Goal: Information Seeking & Learning: Check status

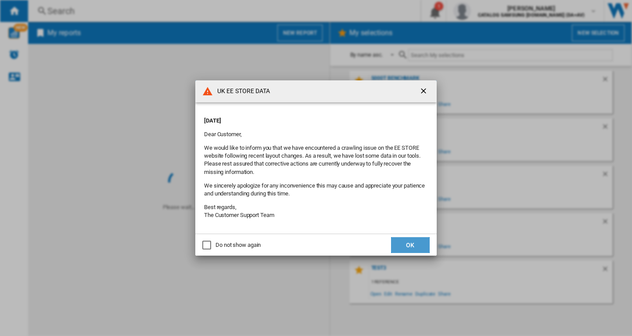
click at [409, 243] on button "OK" at bounding box center [410, 245] width 39 height 16
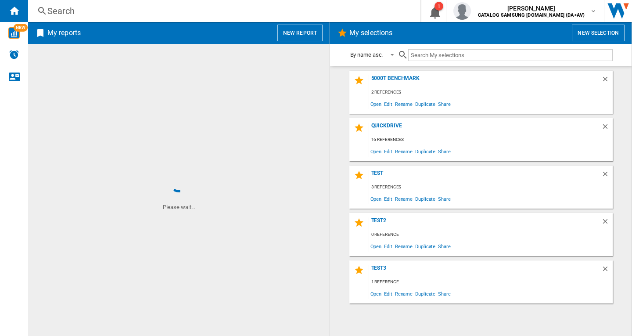
click at [58, 10] on div "Search" at bounding box center [222, 11] width 350 height 12
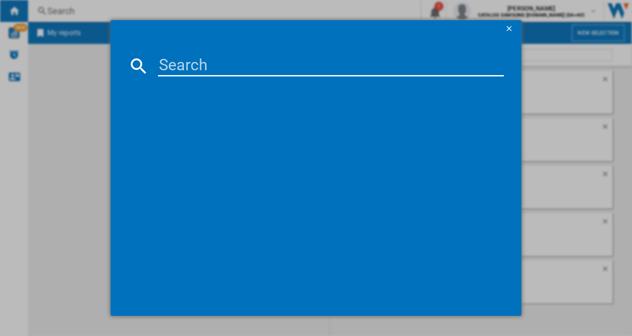
click at [194, 69] on input at bounding box center [331, 65] width 346 height 21
paste input "WF90F09C4SU1"
type input "WF90F09C4SU1"
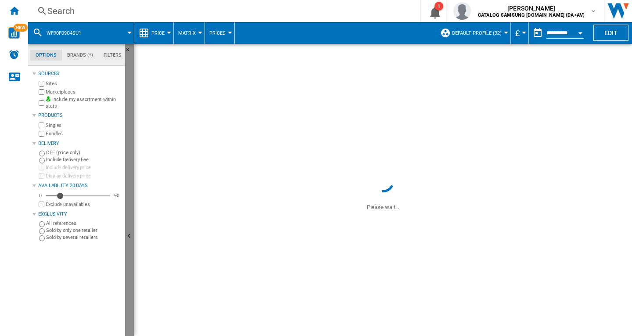
click at [127, 237] on ng-md-icon "Hide" at bounding box center [130, 237] width 11 height 11
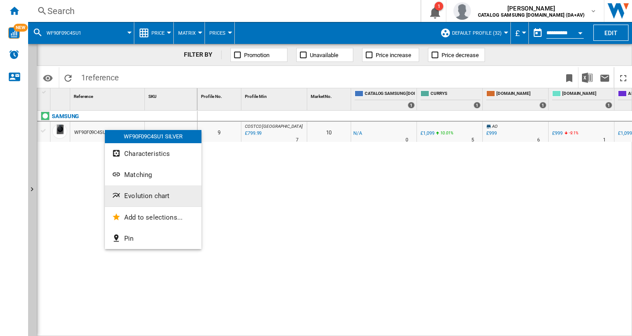
click at [147, 195] on span "Evolution chart" at bounding box center [146, 196] width 45 height 8
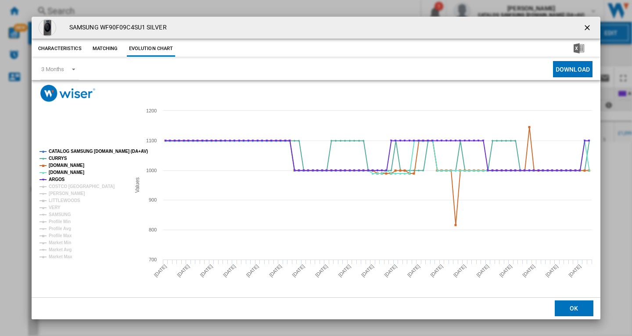
click at [79, 149] on tspan "CATALOG SAMSUNG [DOMAIN_NAME] (DA+AV)" at bounding box center [98, 151] width 99 height 5
click at [60, 187] on tspan "COSTCO [GEOGRAPHIC_DATA]" at bounding box center [82, 186] width 66 height 5
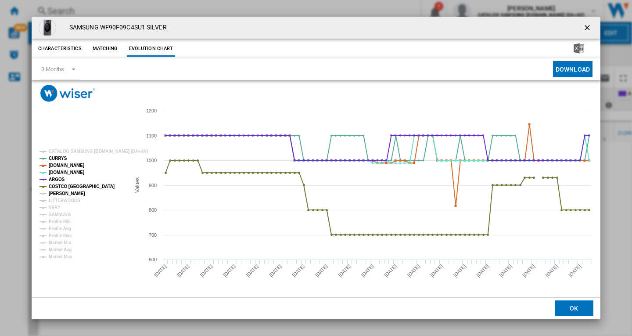
click at [58, 193] on tspan "[PERSON_NAME]" at bounding box center [67, 193] width 36 height 5
click at [55, 207] on tspan "VERY" at bounding box center [55, 207] width 12 height 5
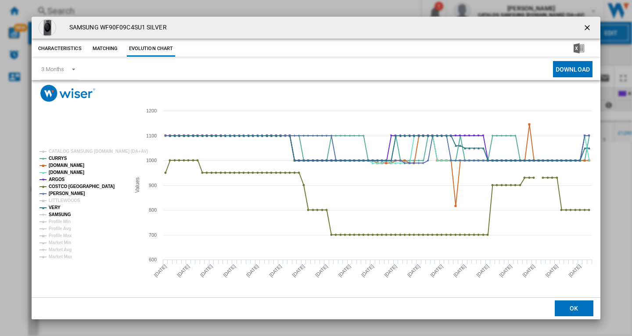
click at [59, 215] on tspan "SAMSUNG" at bounding box center [60, 214] width 22 height 5
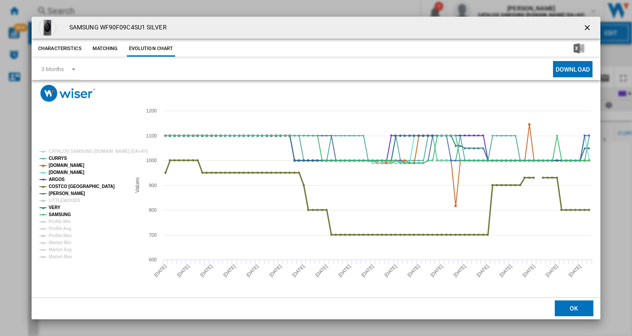
click at [61, 186] on tspan "COSTCO [GEOGRAPHIC_DATA]" at bounding box center [82, 186] width 66 height 5
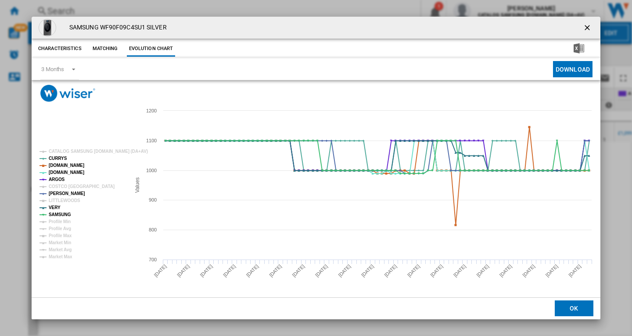
click at [586, 29] on ng-md-icon "getI18NText('BUTTONS.CLOSE_DIALOG')" at bounding box center [588, 28] width 11 height 11
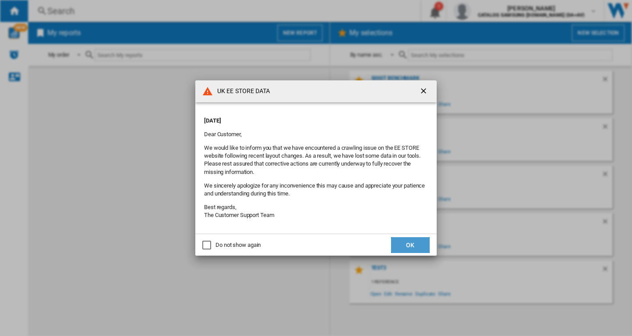
click at [410, 246] on button "OK" at bounding box center [410, 245] width 39 height 16
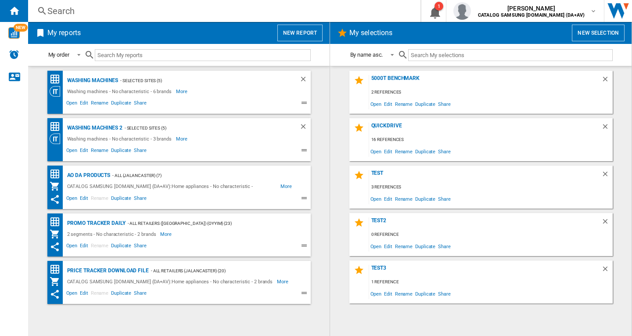
click at [70, 12] on div "Search" at bounding box center [222, 11] width 350 height 12
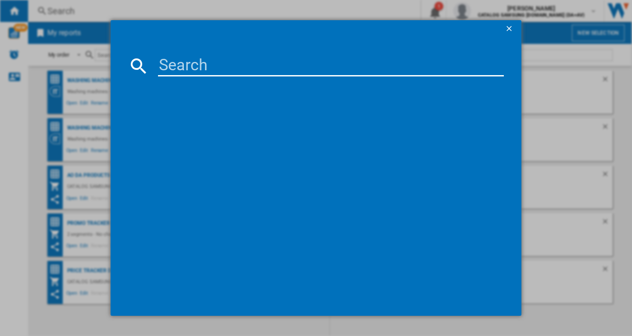
click at [178, 67] on input at bounding box center [331, 65] width 346 height 21
type input "ww80cgc"
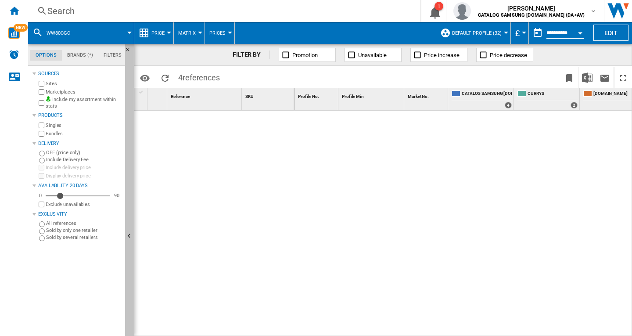
click at [127, 235] on ng-md-icon "Hide" at bounding box center [130, 237] width 11 height 11
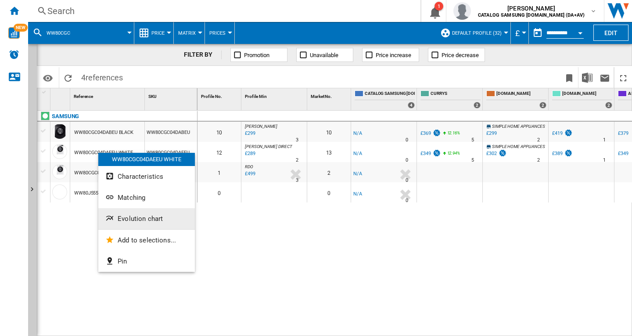
click at [140, 212] on button "Evolution chart" at bounding box center [146, 218] width 97 height 21
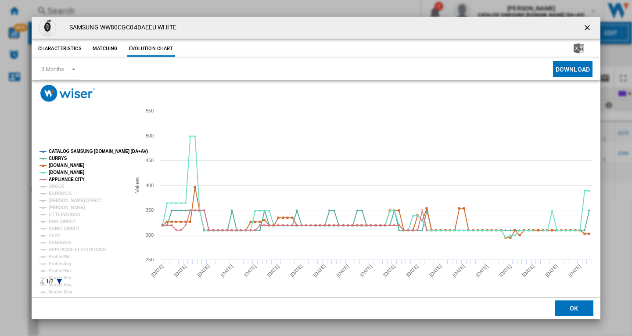
click at [68, 150] on tspan "CATALOG SAMSUNG [DOMAIN_NAME] (DA+AV)" at bounding box center [98, 151] width 99 height 5
click at [59, 187] on tspan "ARGOS" at bounding box center [57, 186] width 16 height 5
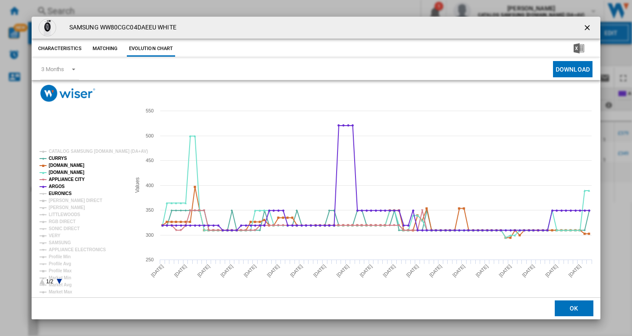
click at [57, 193] on tspan "EURONICS" at bounding box center [60, 193] width 23 height 5
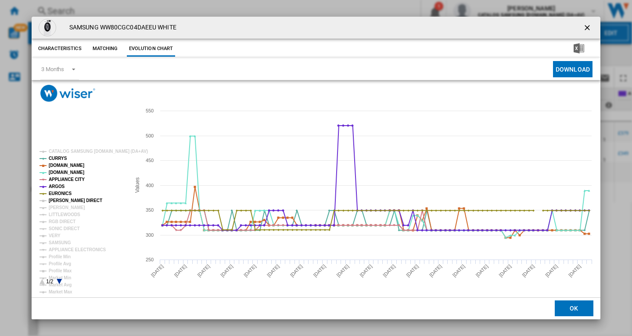
click at [57, 199] on tspan "[PERSON_NAME] DIRECT" at bounding box center [76, 200] width 54 height 5
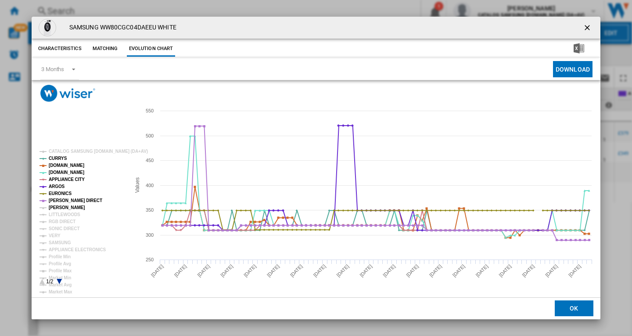
click at [55, 208] on tspan "[PERSON_NAME]" at bounding box center [67, 207] width 36 height 5
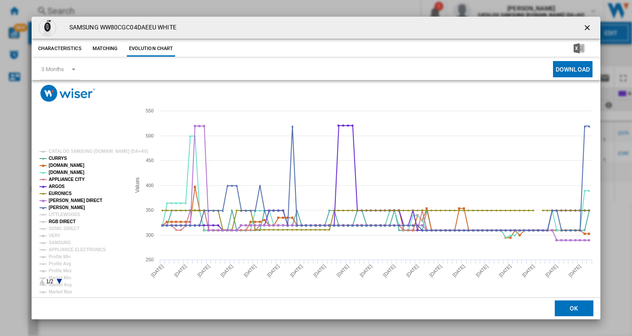
click at [56, 222] on tspan "RGB DIRECT" at bounding box center [62, 221] width 27 height 5
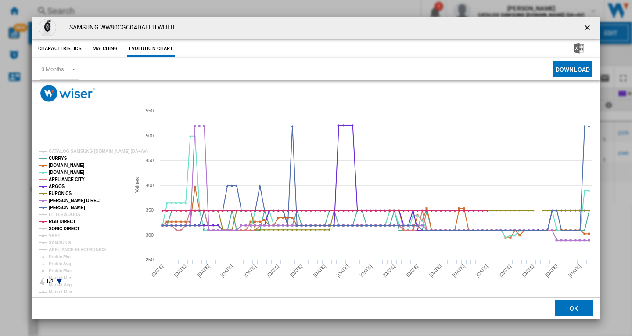
click at [54, 228] on tspan "SONIC DIRECT" at bounding box center [64, 228] width 31 height 5
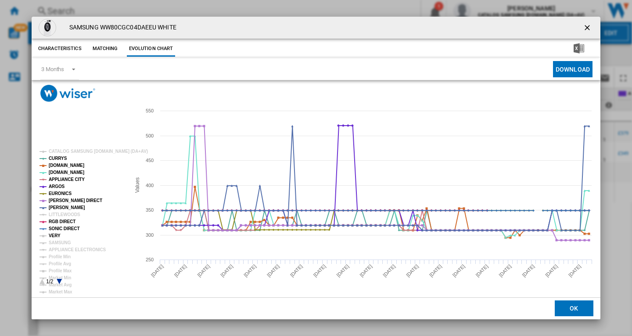
click at [54, 234] on tspan "VERY" at bounding box center [55, 235] width 12 height 5
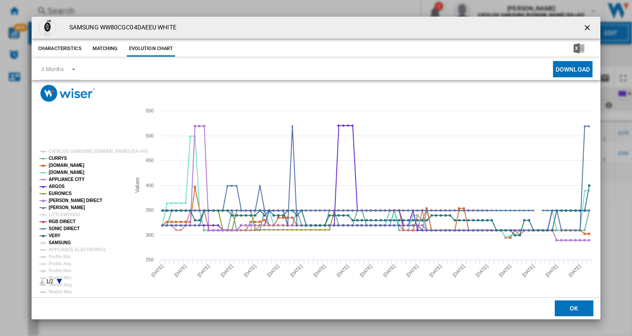
click at [57, 240] on tspan "SAMSUNG" at bounding box center [60, 242] width 22 height 5
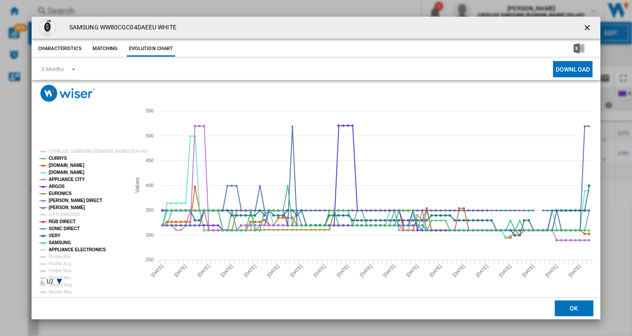
click at [64, 247] on tspan "APPLIANCE ELECTRONICS" at bounding box center [77, 249] width 57 height 5
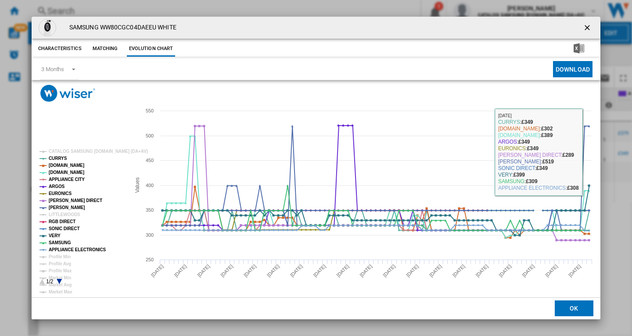
click at [590, 27] on ng-md-icon "getI18NText('BUTTONS.CLOSE_DIALOG')" at bounding box center [588, 28] width 11 height 11
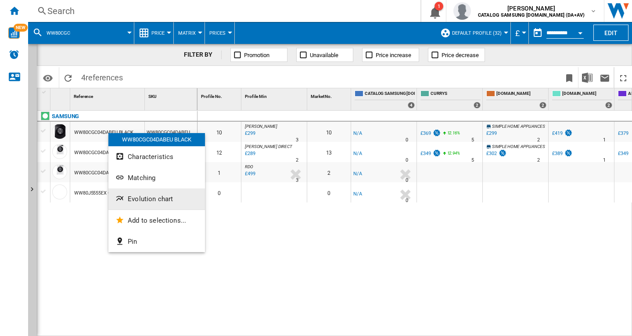
click at [148, 192] on button "Evolution chart" at bounding box center [156, 198] width 97 height 21
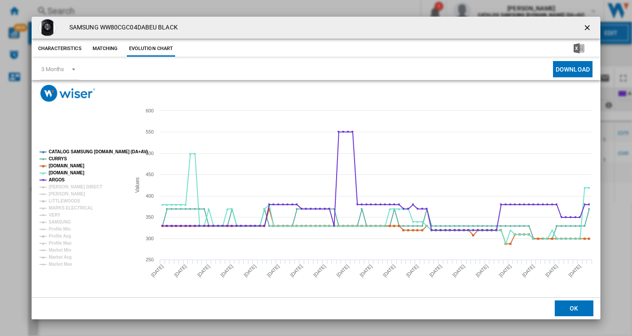
click at [71, 150] on tspan "CATALOG SAMSUNG [DOMAIN_NAME] (DA+AV)" at bounding box center [98, 151] width 99 height 5
click at [59, 186] on tspan "[PERSON_NAME] DIRECT" at bounding box center [76, 186] width 54 height 5
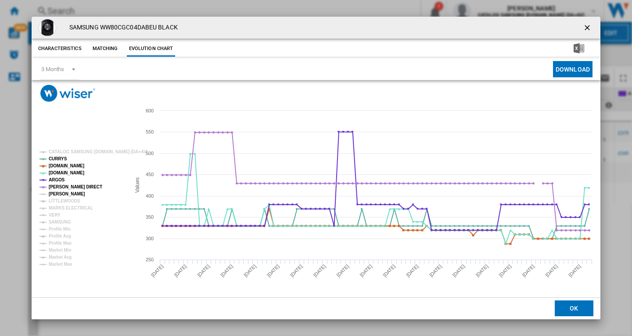
click at [59, 192] on tspan "[PERSON_NAME]" at bounding box center [67, 193] width 36 height 5
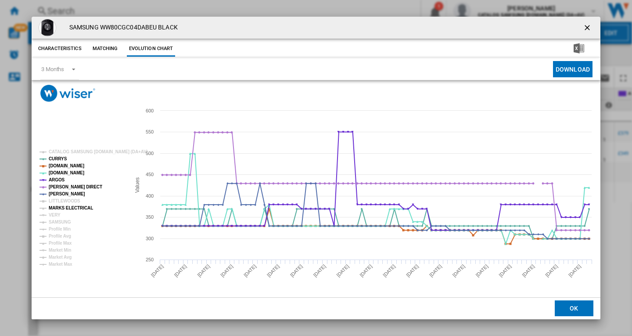
click at [61, 209] on tspan "MARKS ELECTRICAL" at bounding box center [71, 207] width 44 height 5
click at [55, 215] on tspan "VERY" at bounding box center [55, 214] width 12 height 5
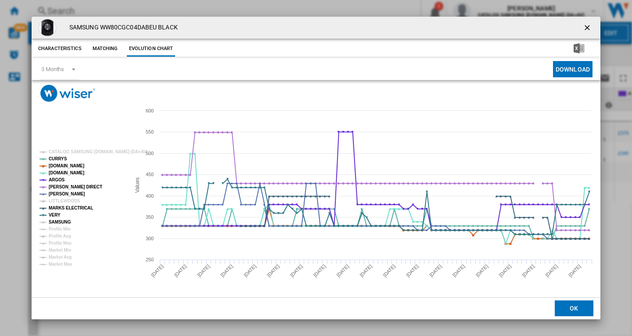
click at [61, 220] on tspan "SAMSUNG" at bounding box center [60, 221] width 22 height 5
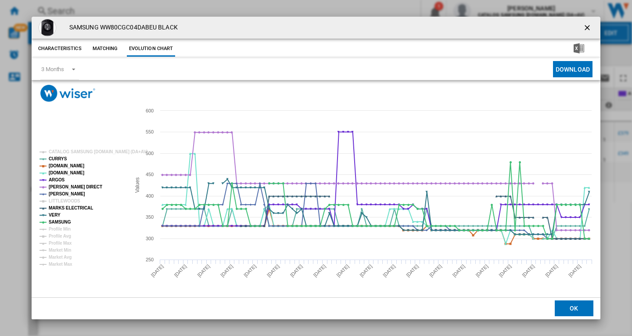
click at [591, 24] on ng-md-icon "getI18NText('BUTTONS.CLOSE_DIALOG')" at bounding box center [588, 28] width 11 height 11
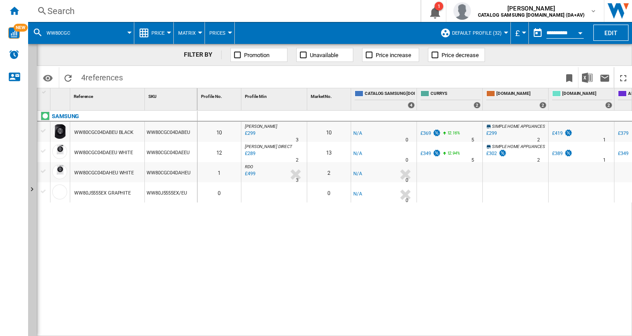
click at [76, 9] on div "Search" at bounding box center [222, 11] width 350 height 12
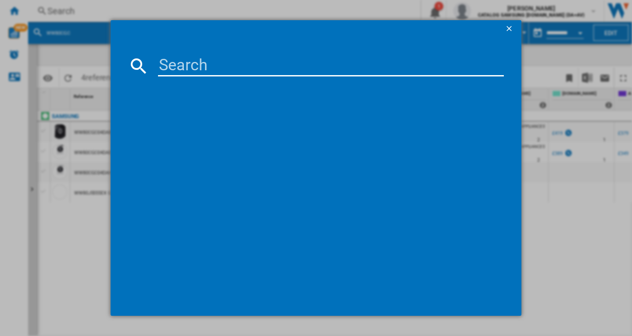
click at [171, 61] on input at bounding box center [331, 65] width 346 height 21
type input "ww90cgc"
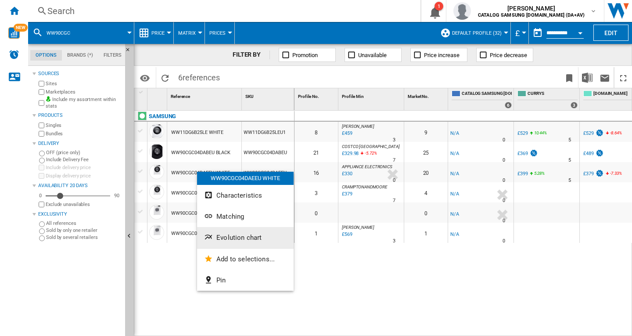
click at [234, 230] on button "Evolution chart" at bounding box center [245, 237] width 97 height 21
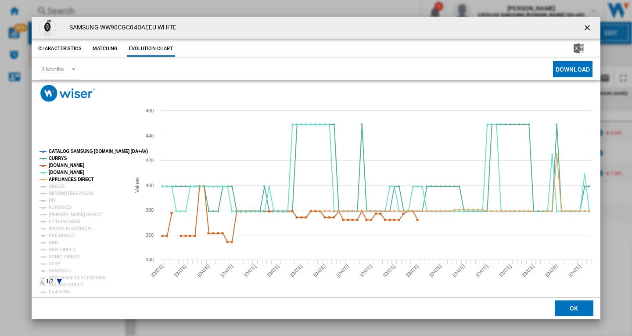
click at [66, 149] on rect "Product popup" at bounding box center [81, 217] width 90 height 142
click at [57, 186] on tspan "ARGOS" at bounding box center [57, 186] width 16 height 5
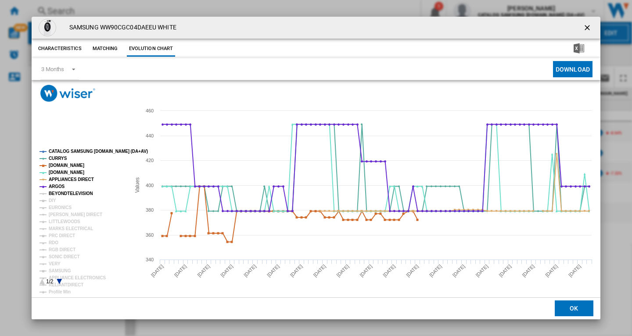
click at [59, 194] on tspan "BEYONDTELEVISION" at bounding box center [71, 193] width 44 height 5
click at [59, 209] on tspan "EURONICS" at bounding box center [60, 207] width 23 height 5
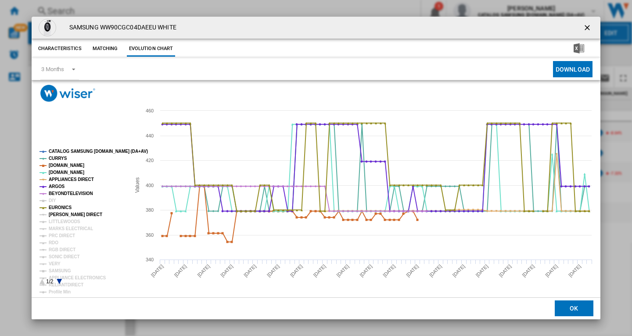
click at [58, 214] on tspan "[PERSON_NAME] DIRECT" at bounding box center [76, 214] width 54 height 5
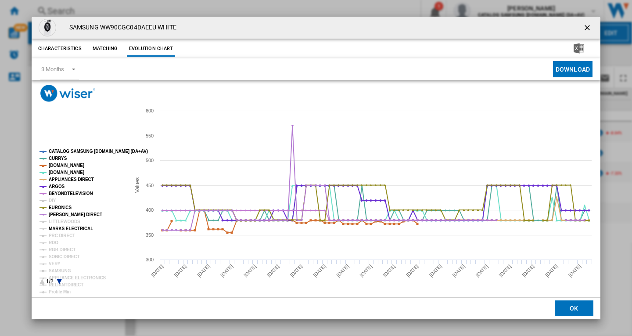
click at [61, 228] on tspan "MARKS ELECTRICAL" at bounding box center [71, 228] width 44 height 5
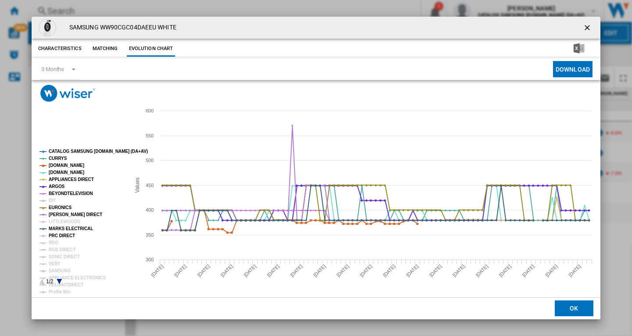
click at [61, 236] on tspan "PRC DIRECT" at bounding box center [62, 235] width 26 height 5
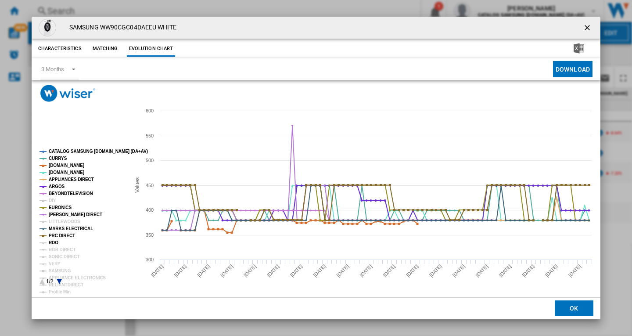
click at [54, 244] on tspan "RDO" at bounding box center [54, 242] width 10 height 5
click at [59, 251] on tspan "RGB DIRECT" at bounding box center [62, 249] width 27 height 5
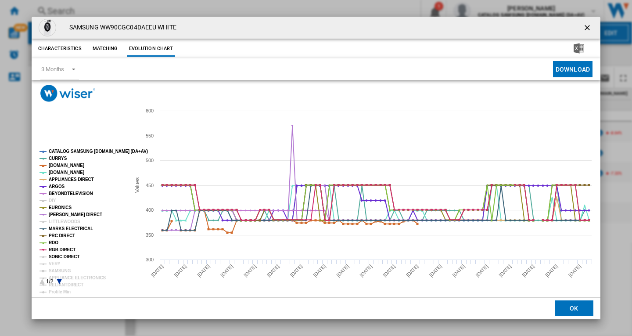
click at [62, 256] on tspan "SONIC DIRECT" at bounding box center [64, 256] width 31 height 5
click at [55, 263] on tspan "VERY" at bounding box center [55, 263] width 12 height 5
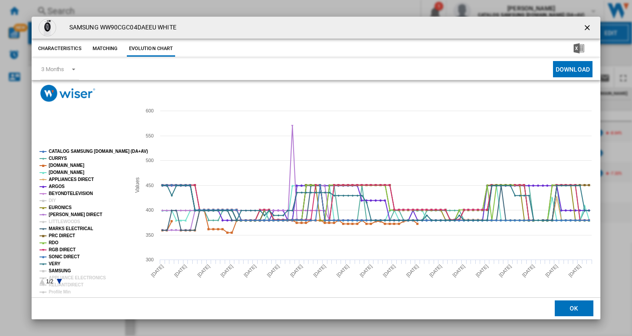
click at [61, 269] on tspan "SAMSUNG" at bounding box center [60, 270] width 22 height 5
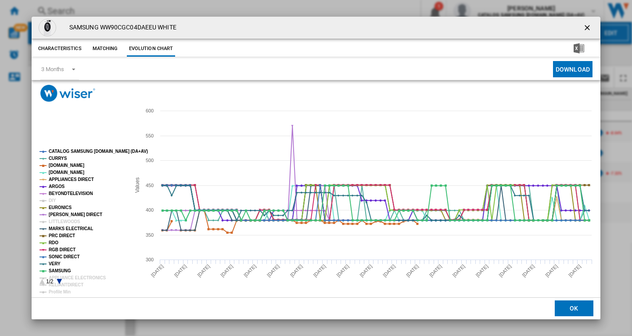
click at [59, 280] on icon "Product popup" at bounding box center [59, 281] width 5 height 5
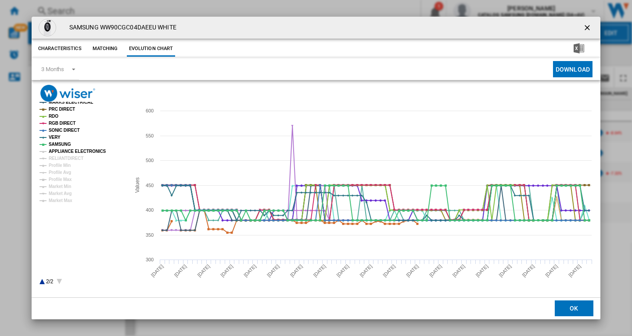
click at [63, 153] on tspan "APPLIANCE ELECTRONICS" at bounding box center [77, 151] width 57 height 5
click at [64, 156] on tspan "RELIANTDIRECT" at bounding box center [66, 158] width 35 height 5
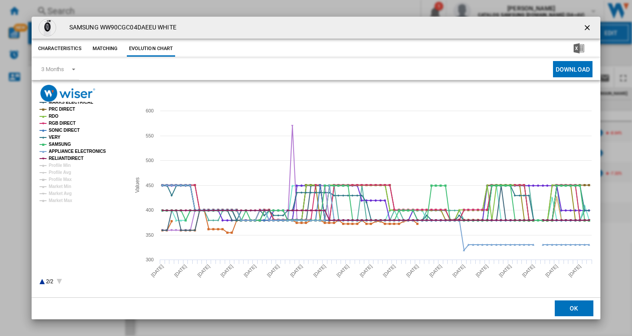
click at [42, 281] on icon "Product popup" at bounding box center [42, 281] width 5 height 5
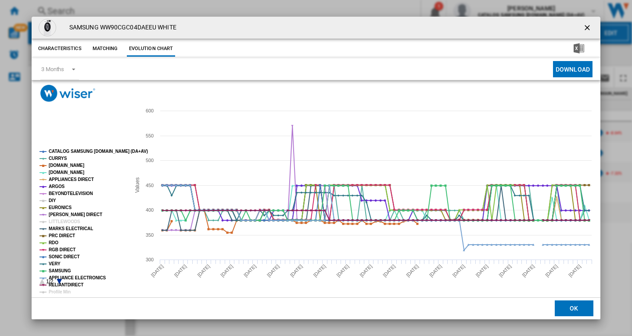
click at [53, 201] on tspan "DIY" at bounding box center [52, 200] width 7 height 5
click at [83, 150] on tspan "CATALOG SAMSUNG [DOMAIN_NAME] (DA+AV)" at bounding box center [98, 151] width 99 height 5
click at [58, 279] on g "CATALOG SAMSUNG [DOMAIN_NAME] (DA+AV) CURRYS [DOMAIN_NAME] [DOMAIN_NAME] APPLIA…" at bounding box center [92, 237] width 112 height 183
click at [58, 280] on icon "Product popup" at bounding box center [59, 281] width 5 height 5
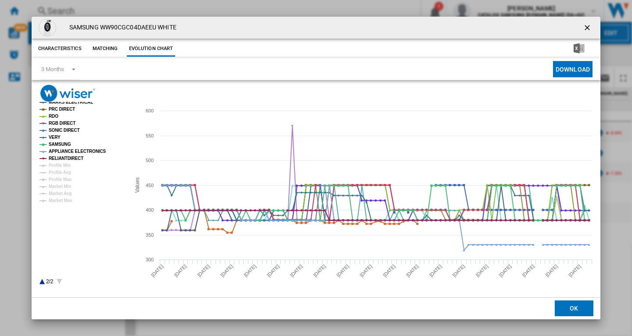
click at [40, 280] on rect "Product popup" at bounding box center [81, 217] width 90 height 142
click at [42, 280] on icon "Product popup" at bounding box center [42, 281] width 5 height 5
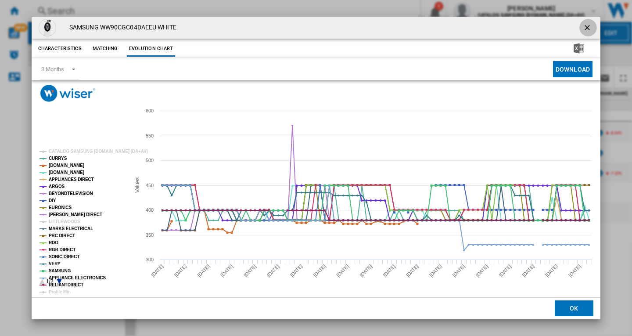
click at [588, 24] on ng-md-icon "getI18NText('BUTTONS.CLOSE_DIALOG')" at bounding box center [588, 28] width 11 height 11
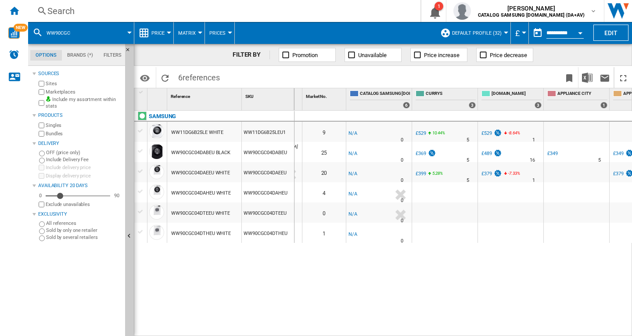
scroll to position [0, 98]
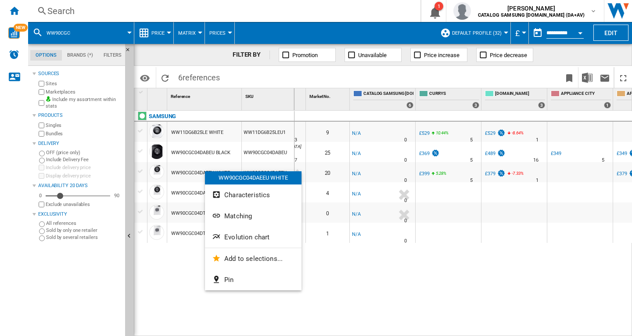
click at [247, 239] on span "Evolution chart" at bounding box center [246, 237] width 45 height 8
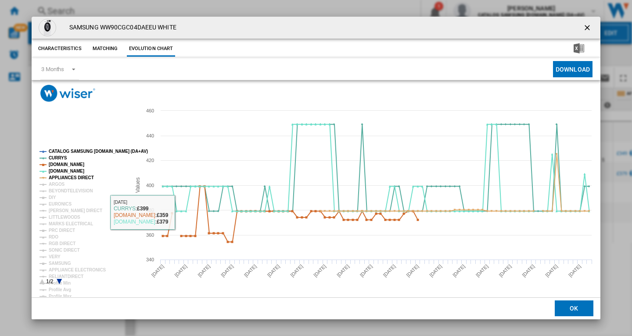
click at [69, 151] on tspan "CATALOG SAMSUNG [DOMAIN_NAME] (DA+AV)" at bounding box center [98, 151] width 99 height 5
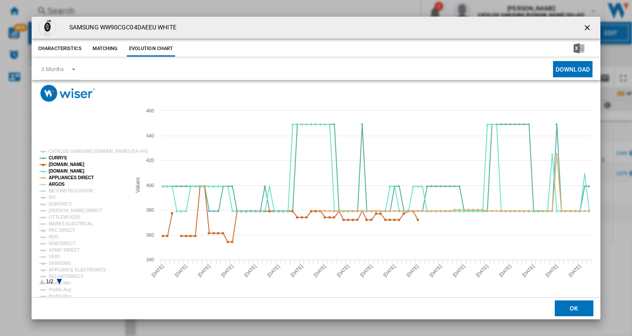
click at [57, 185] on tspan "ARGOS" at bounding box center [57, 184] width 16 height 5
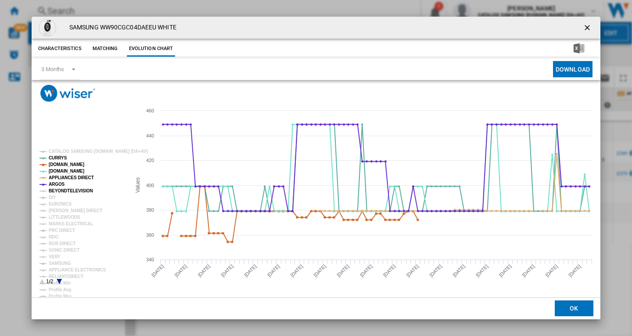
click at [56, 191] on tspan "BEYONDTELEVISION" at bounding box center [71, 190] width 44 height 5
click at [53, 197] on tspan "DIY" at bounding box center [52, 197] width 7 height 5
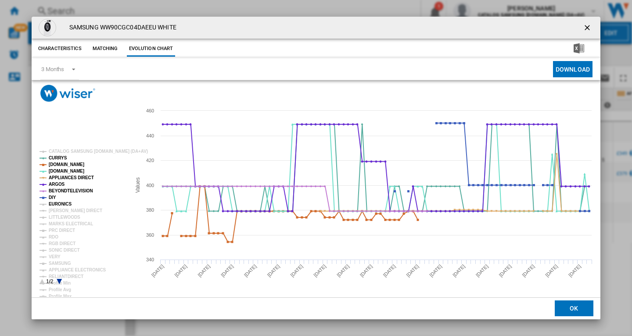
click at [57, 204] on tspan "EURONICS" at bounding box center [60, 203] width 23 height 5
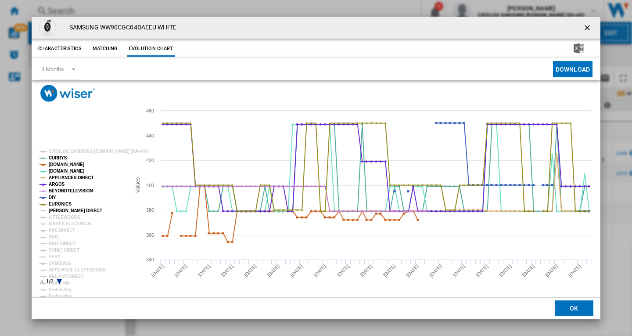
click at [56, 210] on tspan "[PERSON_NAME] DIRECT" at bounding box center [76, 210] width 54 height 5
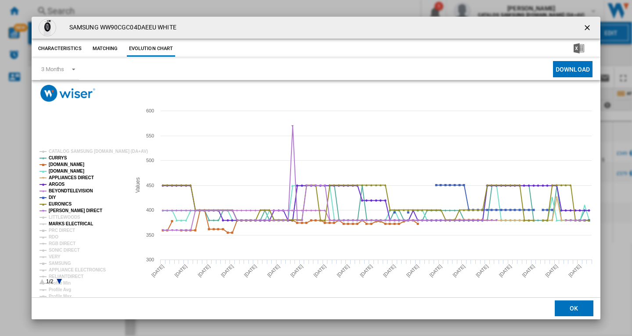
click at [60, 223] on tspan "MARKS ELECTRICAL" at bounding box center [71, 223] width 44 height 5
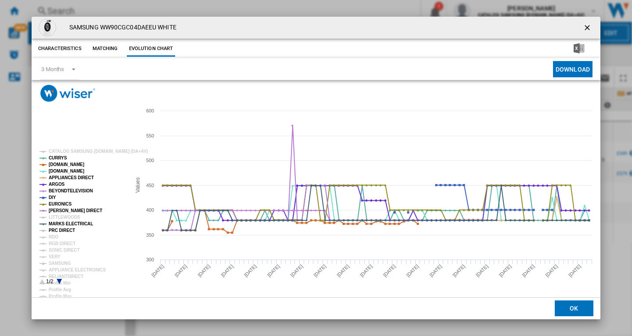
click at [57, 232] on tspan "PRC DIRECT" at bounding box center [62, 230] width 26 height 5
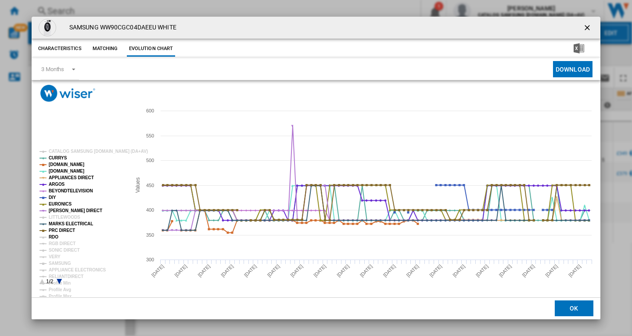
click at [53, 238] on tspan "RDO" at bounding box center [54, 236] width 10 height 5
click at [56, 241] on tspan "RGB DIRECT" at bounding box center [62, 243] width 27 height 5
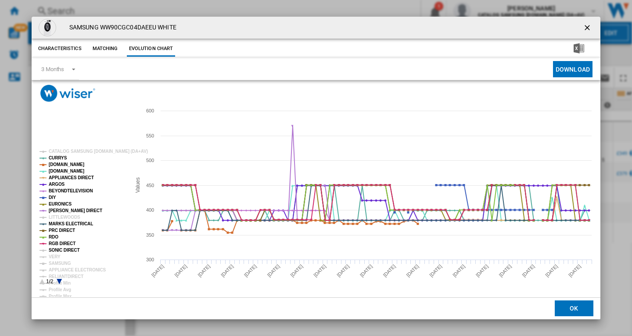
click at [57, 251] on tspan "SONIC DIRECT" at bounding box center [64, 250] width 31 height 5
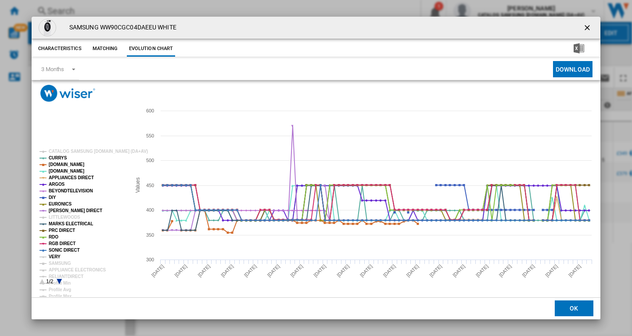
click at [57, 255] on tspan "VERY" at bounding box center [55, 256] width 12 height 5
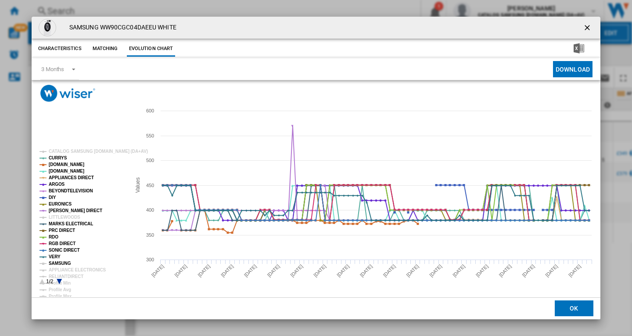
click at [57, 261] on tspan "SAMSUNG" at bounding box center [60, 263] width 22 height 5
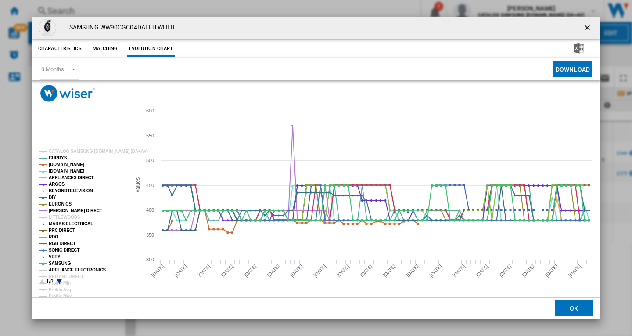
click at [60, 267] on tspan "APPLIANCE ELECTRONICS" at bounding box center [77, 269] width 57 height 5
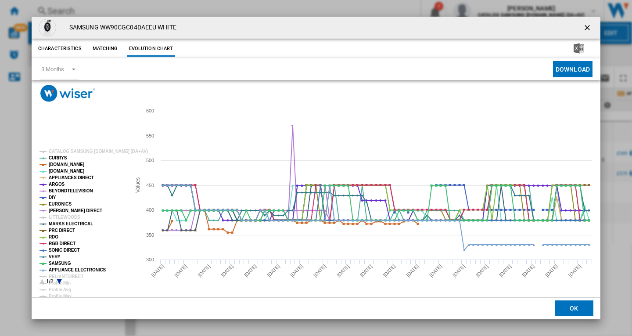
click at [59, 280] on icon "Product popup" at bounding box center [59, 281] width 5 height 5
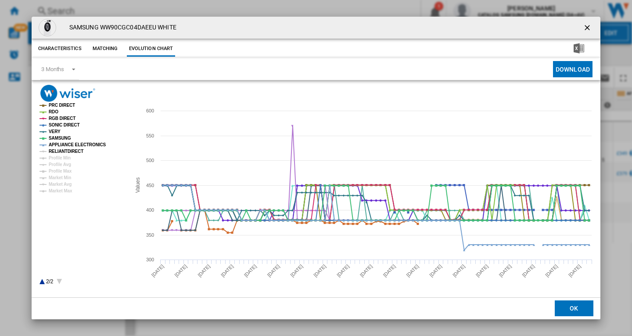
click at [65, 151] on tspan "RELIANTDIRECT" at bounding box center [66, 151] width 35 height 5
click at [41, 280] on icon "Product popup" at bounding box center [42, 281] width 5 height 5
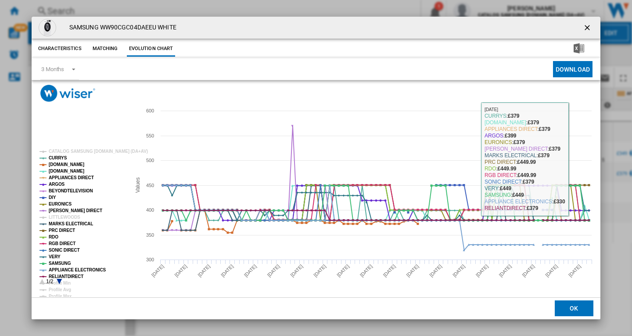
click at [585, 29] on ng-md-icon "getI18NText('BUTTONS.CLOSE_DIALOG')" at bounding box center [588, 28] width 11 height 11
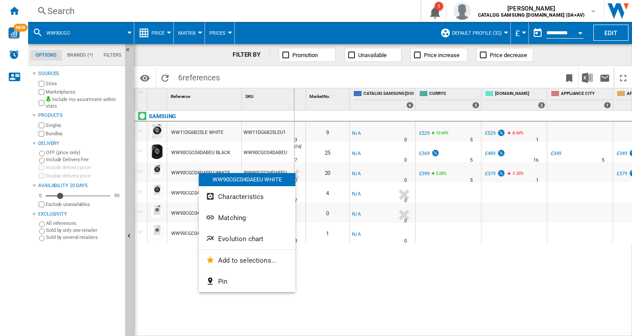
click at [248, 235] on span "Evolution chart" at bounding box center [240, 239] width 45 height 8
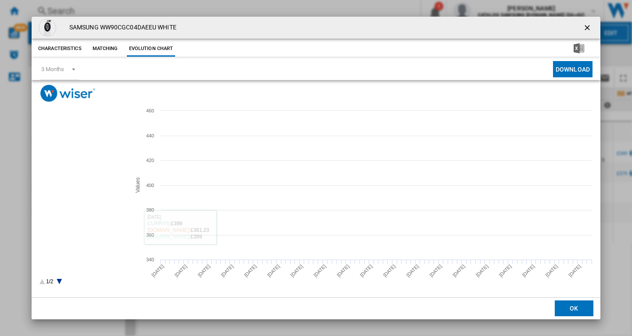
click at [67, 151] on tspan "CATALOG SAMSUNG [DOMAIN_NAME] (DA+AV)" at bounding box center [98, 151] width 99 height 5
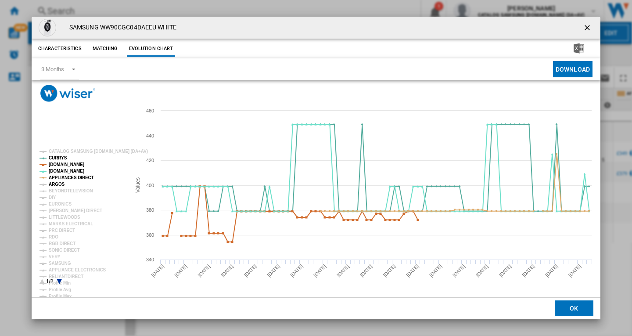
click at [57, 183] on tspan "ARGOS" at bounding box center [57, 184] width 16 height 5
click at [60, 191] on tspan "BEYONDTELEVISION" at bounding box center [71, 190] width 44 height 5
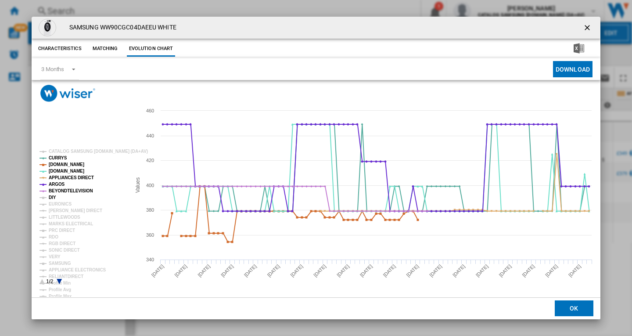
click at [54, 198] on tspan "DIY" at bounding box center [52, 197] width 7 height 5
click at [61, 206] on tspan "EURONICS" at bounding box center [60, 203] width 23 height 5
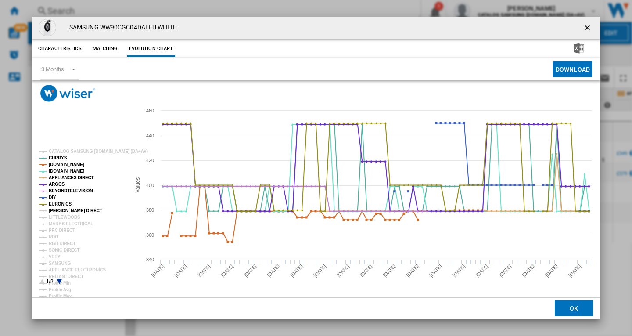
click at [60, 211] on tspan "[PERSON_NAME] DIRECT" at bounding box center [76, 210] width 54 height 5
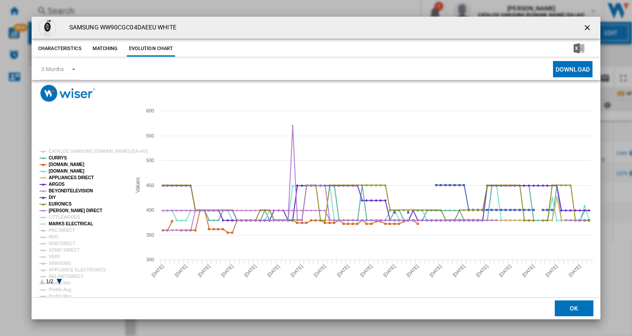
click at [61, 224] on tspan "MARKS ELECTRICAL" at bounding box center [71, 223] width 44 height 5
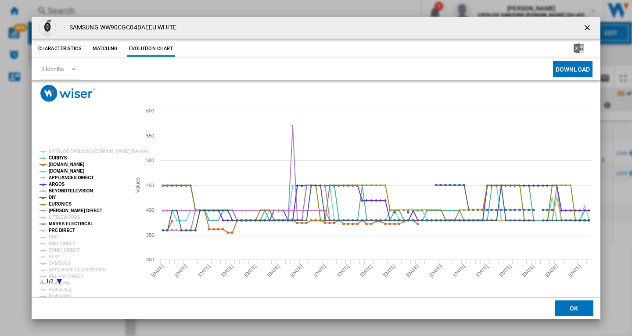
click at [60, 230] on tspan "PRC DIRECT" at bounding box center [62, 230] width 26 height 5
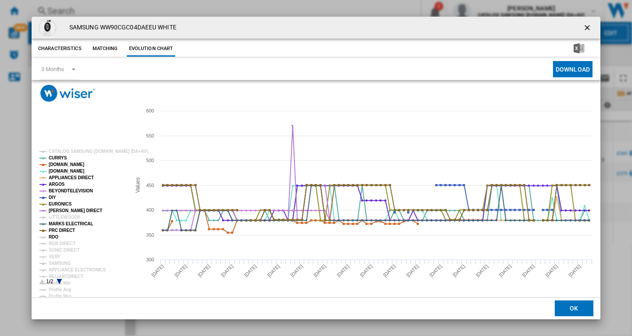
click at [54, 237] on tspan "RDO" at bounding box center [54, 236] width 10 height 5
click at [59, 241] on tspan "RGB DIRECT" at bounding box center [62, 243] width 27 height 5
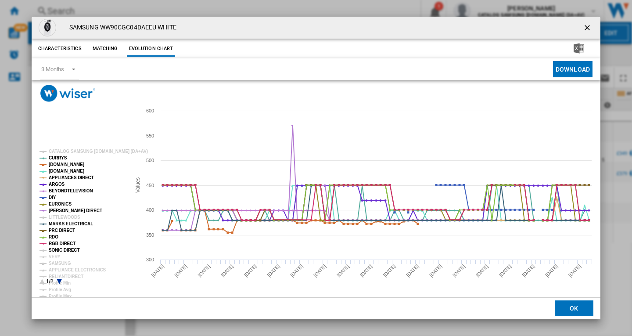
click at [59, 249] on tspan "SONIC DIRECT" at bounding box center [64, 250] width 31 height 5
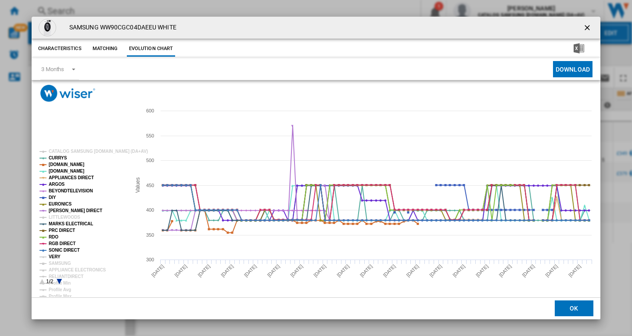
click at [56, 255] on tspan "VERY" at bounding box center [55, 256] width 12 height 5
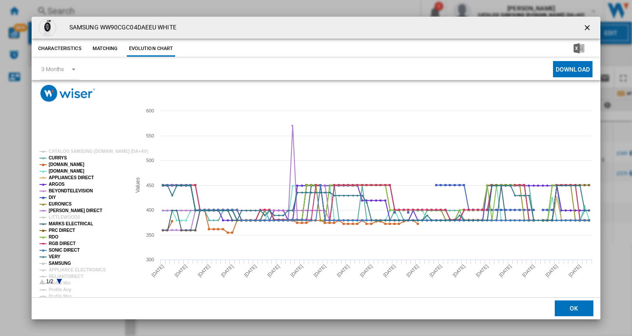
click at [60, 262] on tspan "SAMSUNG" at bounding box center [60, 263] width 22 height 5
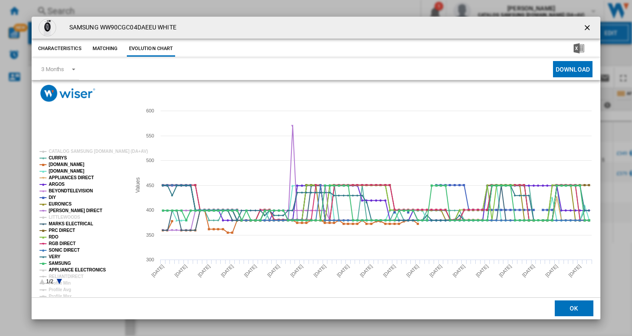
click at [72, 269] on tspan "APPLIANCE ELECTRONICS" at bounding box center [77, 269] width 57 height 5
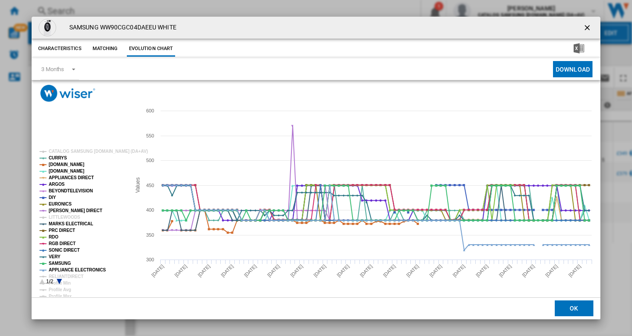
click at [57, 282] on rect "Product popup" at bounding box center [81, 217] width 91 height 142
click at [58, 280] on icon "Product popup" at bounding box center [59, 281] width 5 height 5
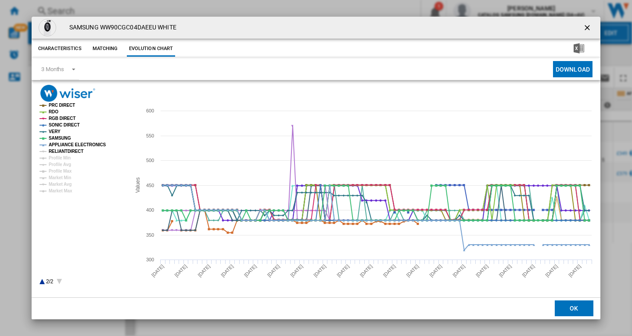
click at [61, 151] on tspan "RELIANTDIRECT" at bounding box center [66, 151] width 35 height 5
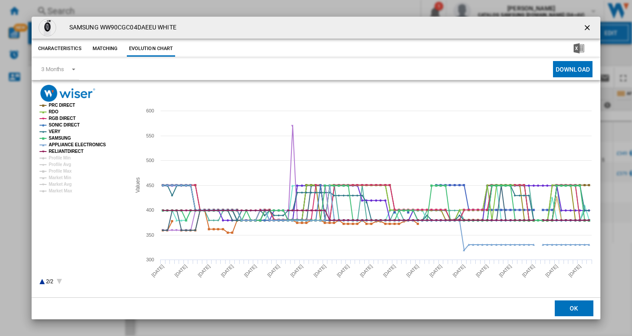
click at [586, 25] on ng-md-icon "getI18NText('BUTTONS.CLOSE_DIALOG')" at bounding box center [588, 28] width 11 height 11
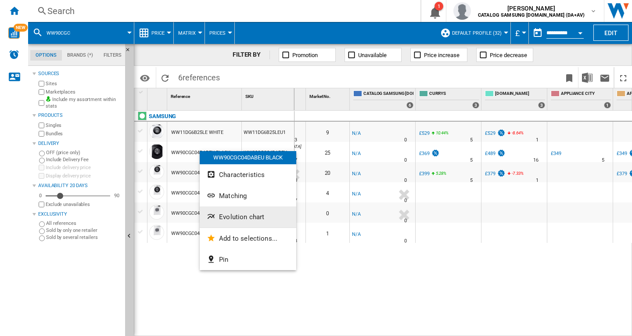
click at [244, 209] on button "Evolution chart" at bounding box center [248, 216] width 97 height 21
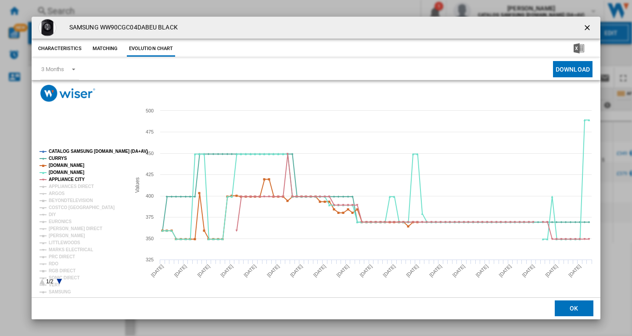
click at [70, 151] on tspan "CATALOG SAMSUNG [DOMAIN_NAME] (DA+AV)" at bounding box center [98, 151] width 99 height 5
click at [62, 184] on tspan "APPLIANCES DIRECT" at bounding box center [71, 186] width 45 height 5
click at [57, 194] on tspan "ARGOS" at bounding box center [57, 193] width 16 height 5
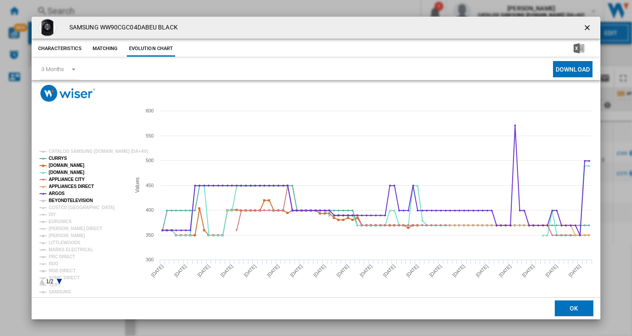
click at [58, 201] on tspan "BEYONDTELEVISION" at bounding box center [71, 200] width 44 height 5
click at [55, 215] on tspan "DIY" at bounding box center [52, 214] width 7 height 5
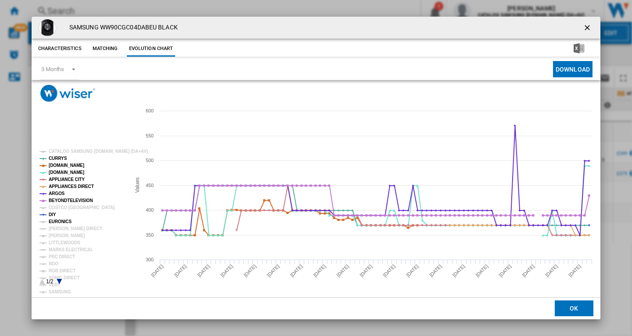
click at [63, 221] on tspan "EURONICS" at bounding box center [60, 221] width 23 height 5
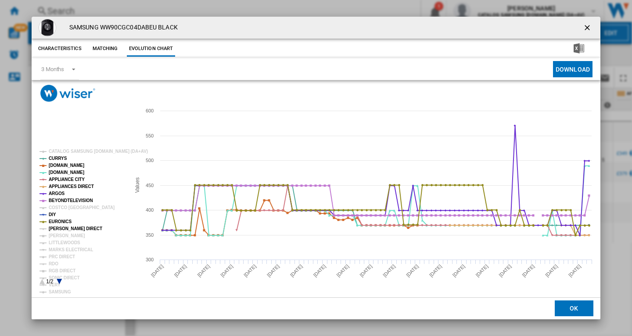
click at [63, 227] on tspan "[PERSON_NAME] DIRECT" at bounding box center [76, 228] width 54 height 5
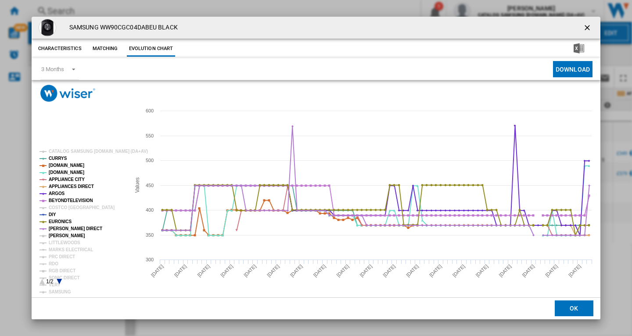
click at [61, 234] on tspan "[PERSON_NAME]" at bounding box center [67, 235] width 36 height 5
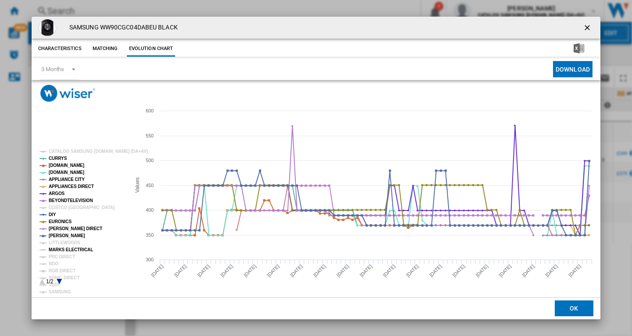
click at [58, 251] on tspan "MARKS ELECTRICAL" at bounding box center [71, 249] width 44 height 5
click at [57, 256] on tspan "PRC DIRECT" at bounding box center [62, 256] width 26 height 5
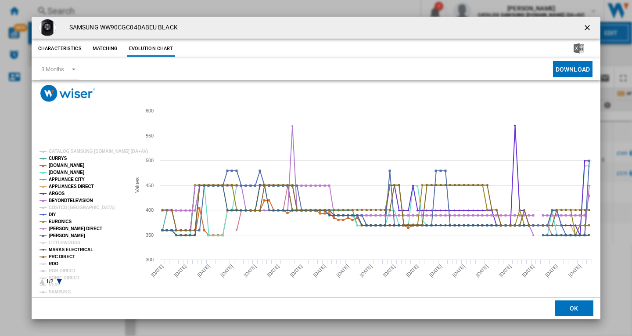
click at [55, 265] on tspan "RDO" at bounding box center [54, 263] width 10 height 5
click at [55, 269] on tspan "RGB DIRECT" at bounding box center [62, 270] width 27 height 5
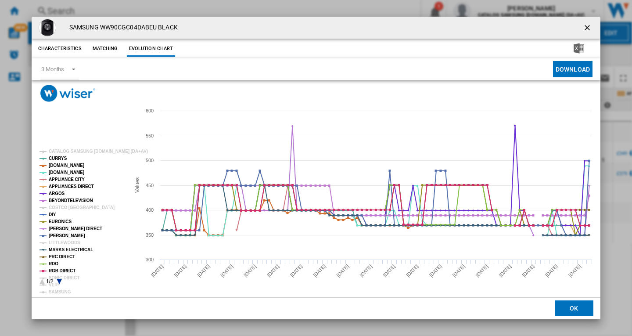
click at [58, 279] on icon "Product popup" at bounding box center [59, 281] width 5 height 5
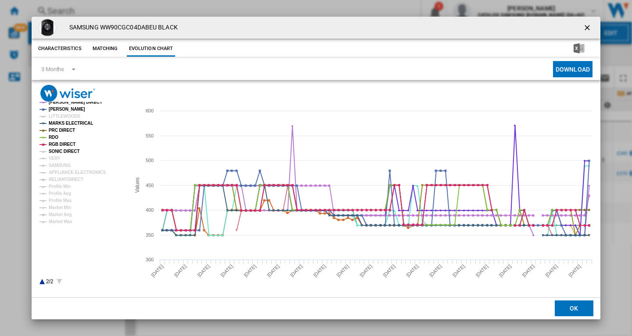
click at [60, 149] on tspan "SONIC DIRECT" at bounding box center [64, 151] width 31 height 5
click at [56, 158] on tspan "VERY" at bounding box center [55, 158] width 12 height 5
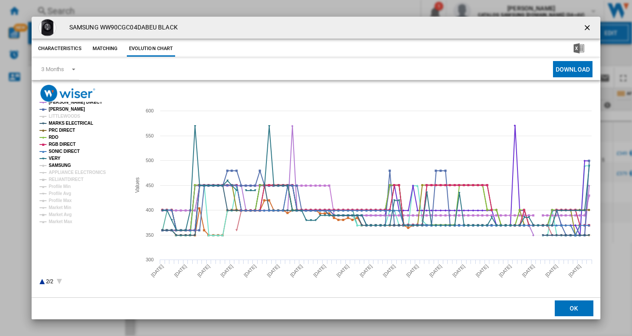
click at [61, 166] on tspan "SAMSUNG" at bounding box center [60, 165] width 22 height 5
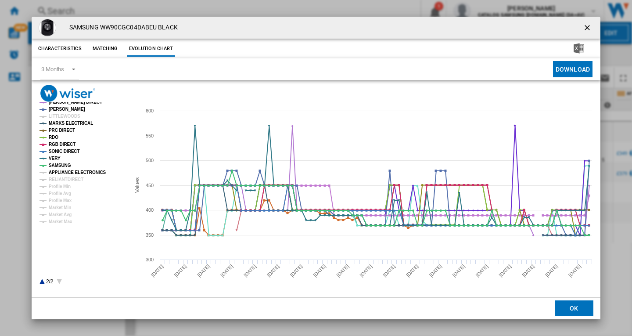
click at [64, 172] on tspan "APPLIANCE ELECTRONICS" at bounding box center [77, 172] width 57 height 5
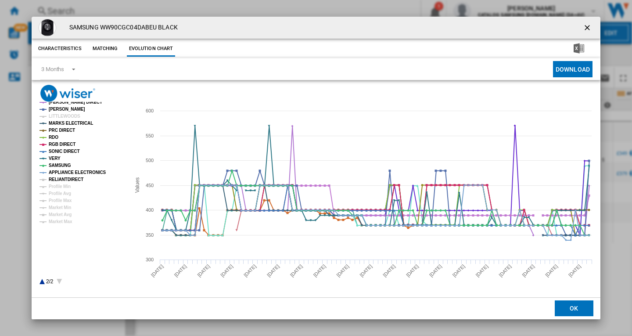
click at [63, 180] on tspan "RELIANTDIRECT" at bounding box center [66, 179] width 35 height 5
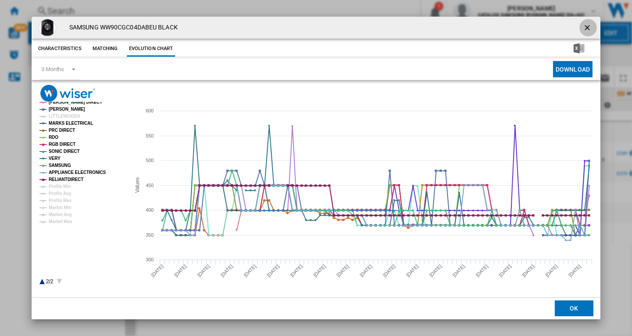
drag, startPoint x: 589, startPoint y: 28, endPoint x: 530, endPoint y: 92, distance: 86.7
click at [589, 28] on ng-md-icon "getI18NText('BUTTONS.CLOSE_DIALOG')" at bounding box center [588, 28] width 11 height 11
